Goal: Check status

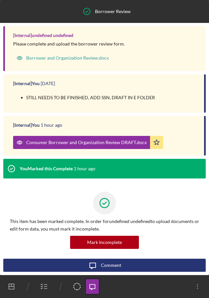
drag, startPoint x: 181, startPoint y: 5, endPoint x: 178, endPoint y: 22, distance: 17.0
click at [179, 11] on div "Borrower Review Borrower Review" at bounding box center [104, 11] width 209 height 23
click at [178, 33] on div "[Internal] undefined undefined" at bounding box center [106, 35] width 186 height 5
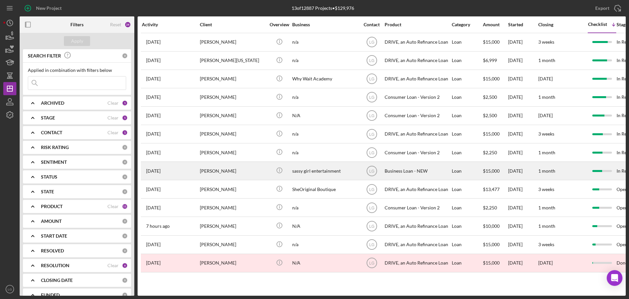
click at [208, 171] on div "flavia moore" at bounding box center [233, 170] width 66 height 17
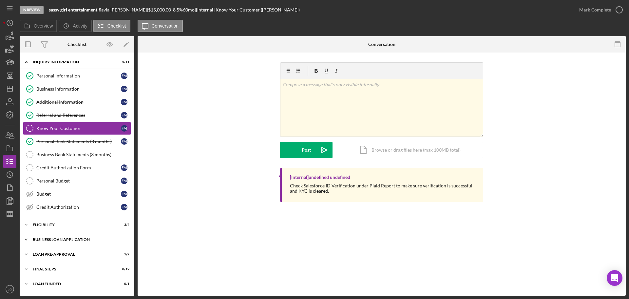
click at [85, 237] on div "BUSINESS LOAN APPLICATION" at bounding box center [79, 239] width 93 height 4
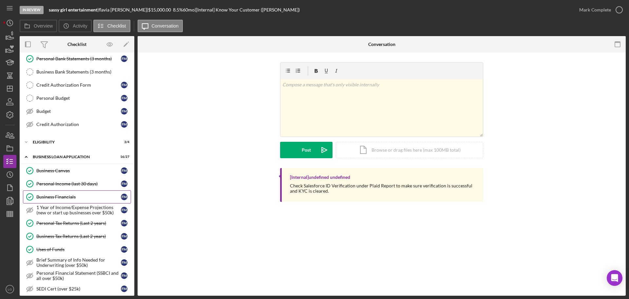
scroll to position [83, 0]
click at [78, 228] on link "Personal Tax Returns (Last 2 years) Personal Tax Returns (Last 2 years) f m" at bounding box center [77, 222] width 108 height 13
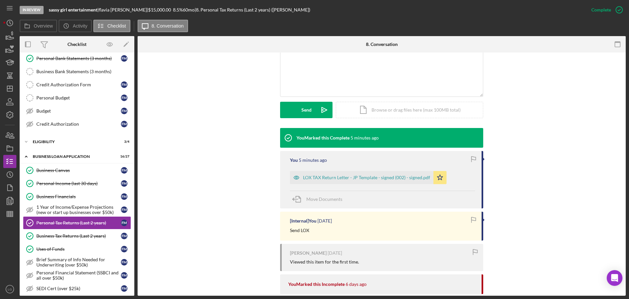
scroll to position [145, 0]
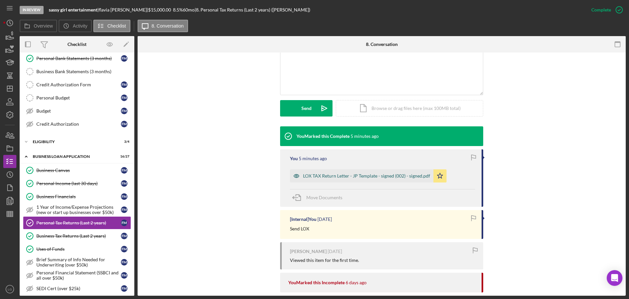
click at [317, 180] on div "LOX TAX Return Letter - JP Template - signed (002) - signed.pdf" at bounding box center [362, 175] width 144 height 13
